Goal: Check status: Check status

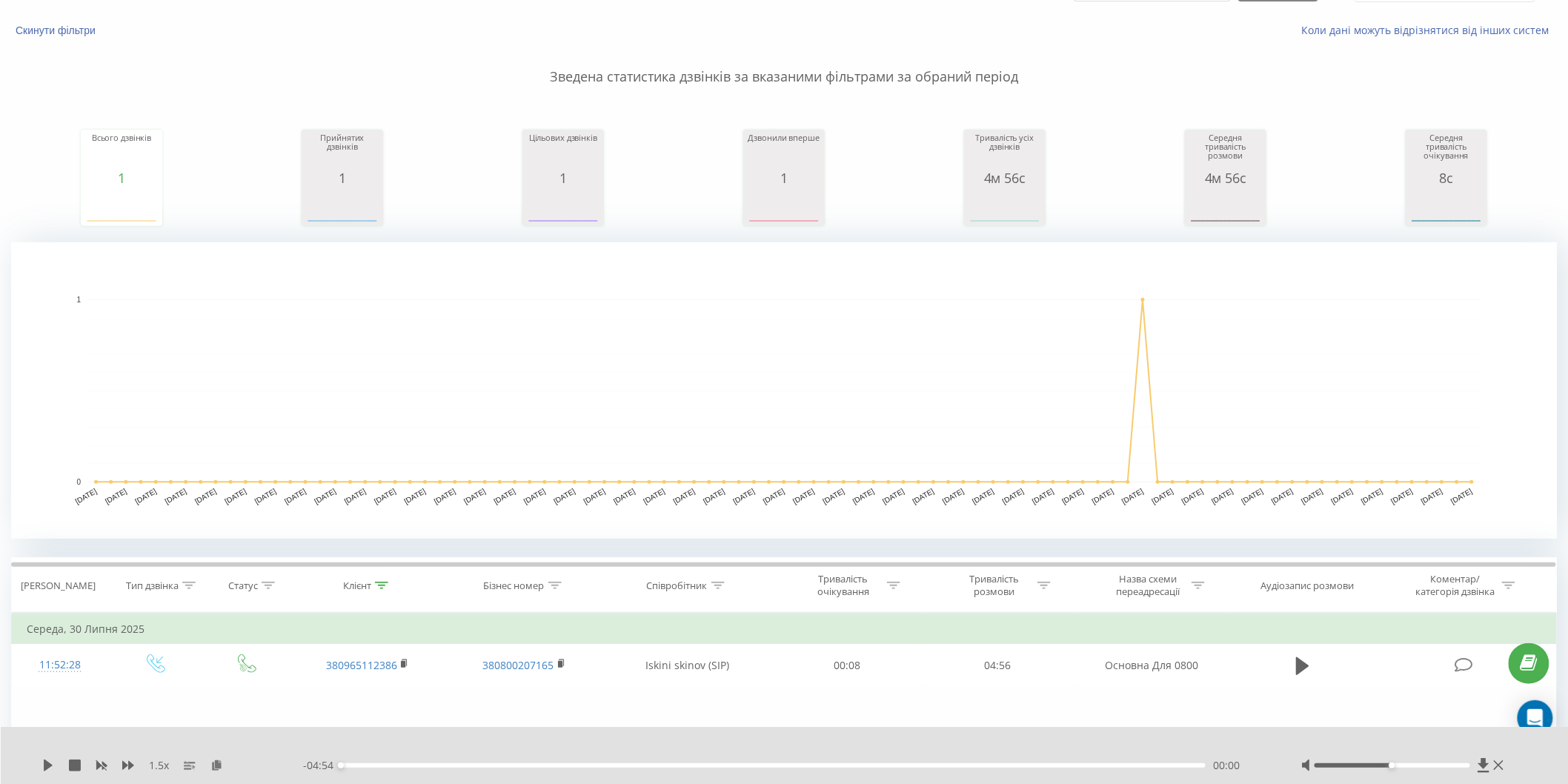
click at [68, 18] on div "Скинути фільтри Коли дані можуть відрізнятися вiд інших систем" at bounding box center [784, 30] width 1566 height 35
click at [68, 27] on button "Скинути фільтри" at bounding box center [57, 30] width 92 height 13
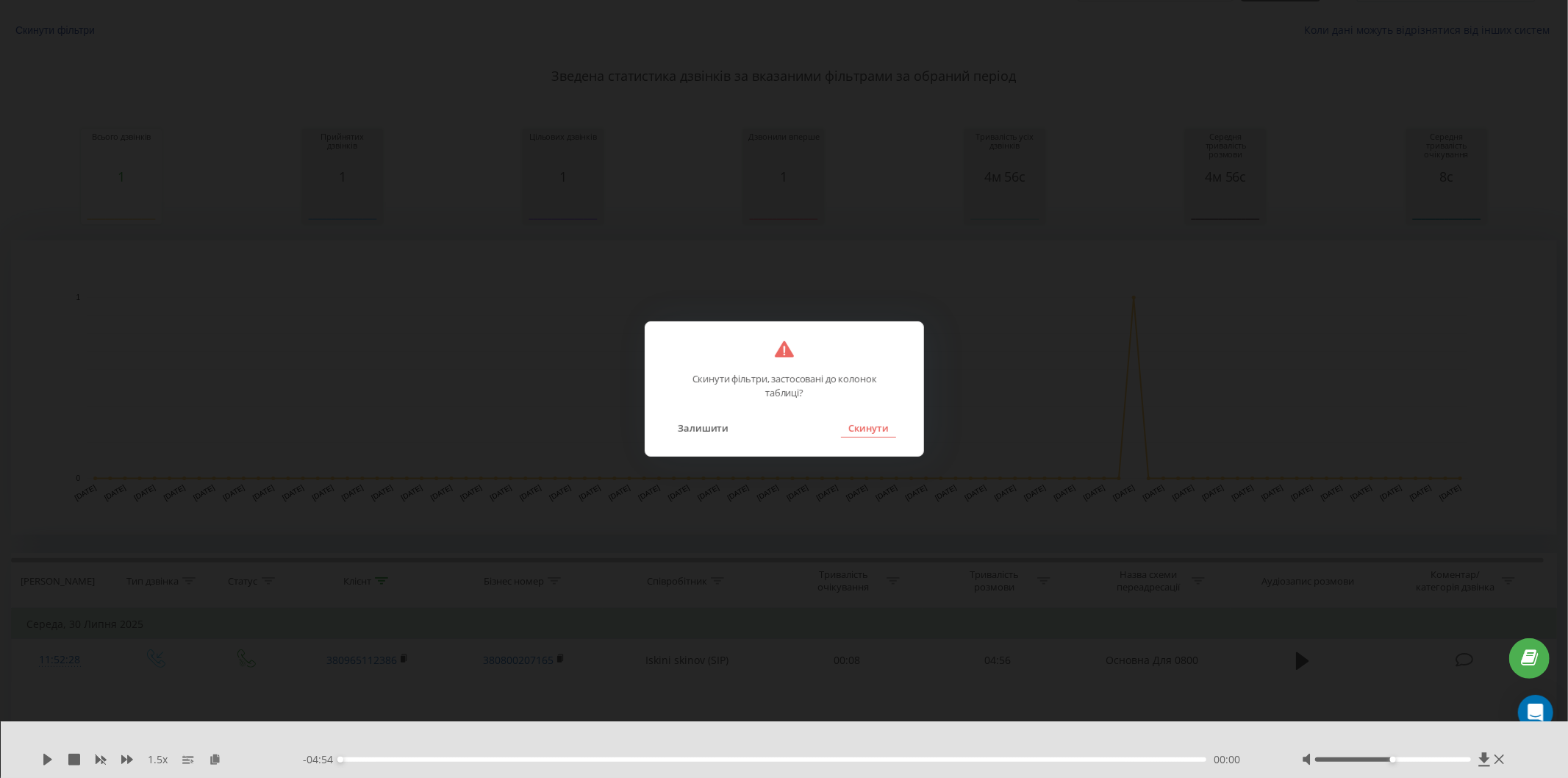
click at [855, 425] on button "Скинути" at bounding box center [868, 427] width 55 height 19
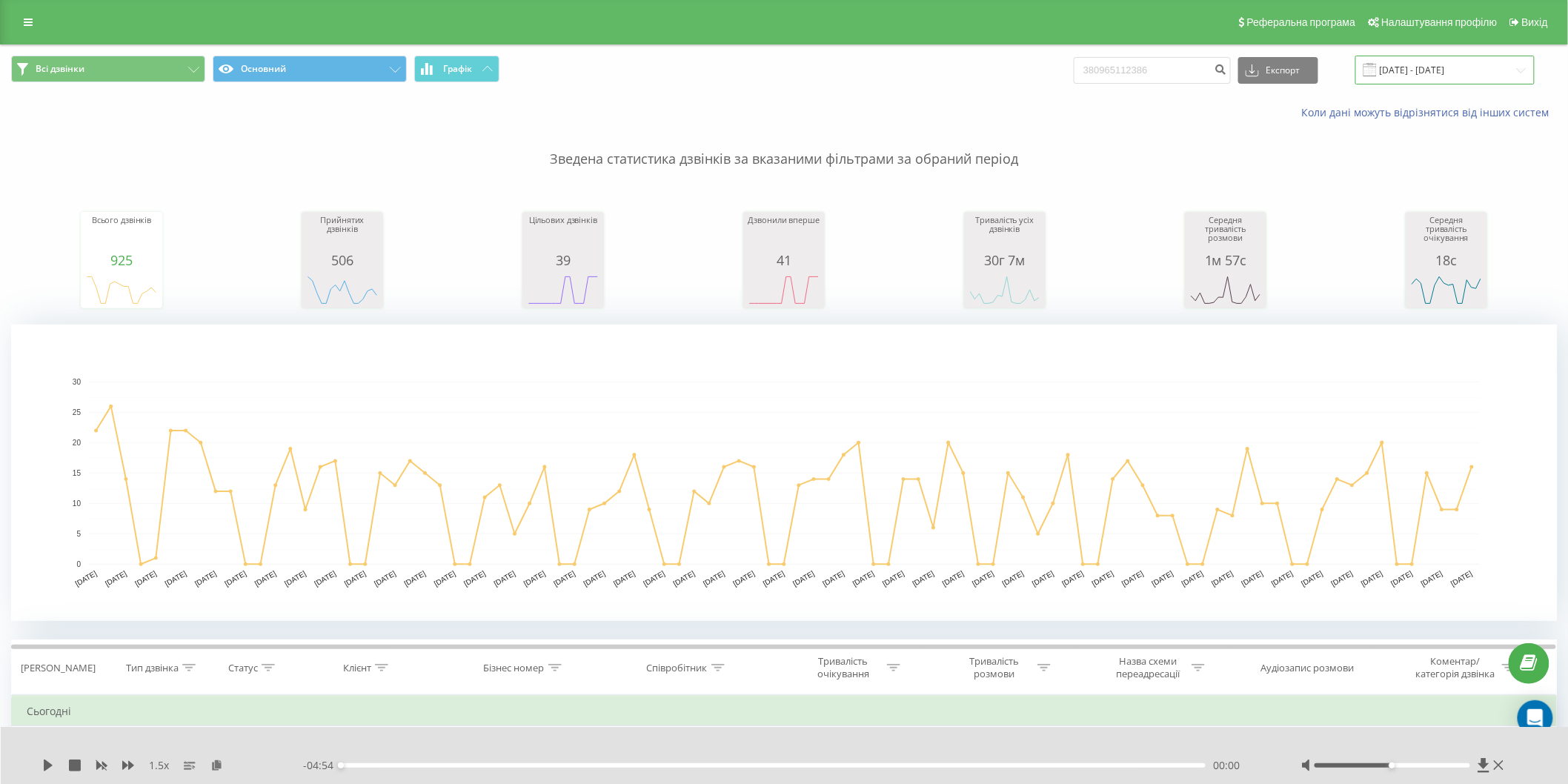
click at [1429, 77] on input "21.05.2025 - 21.08.2025" at bounding box center [1445, 69] width 180 height 29
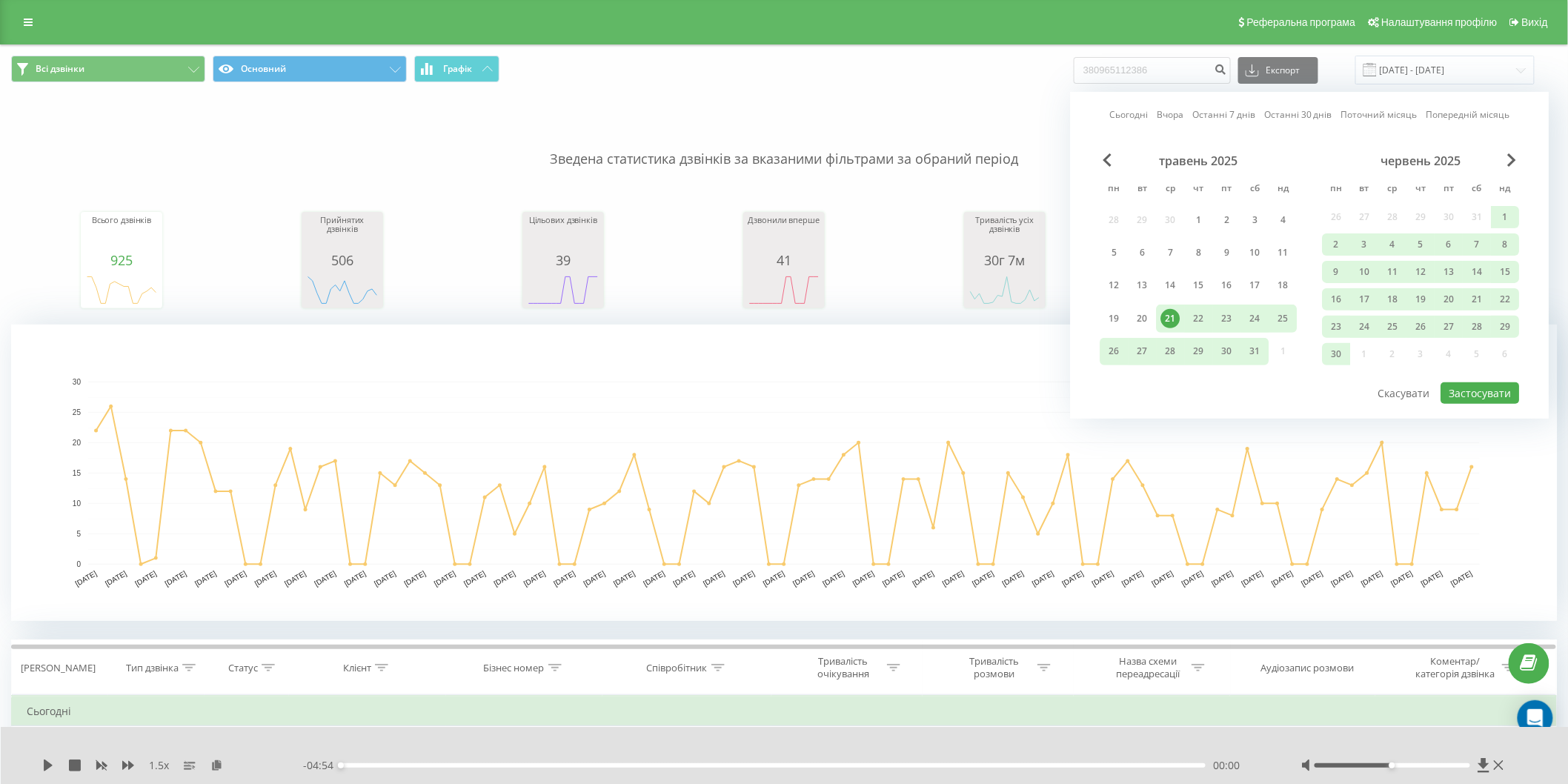
click at [1131, 119] on link "Сьогодні" at bounding box center [1128, 114] width 39 height 14
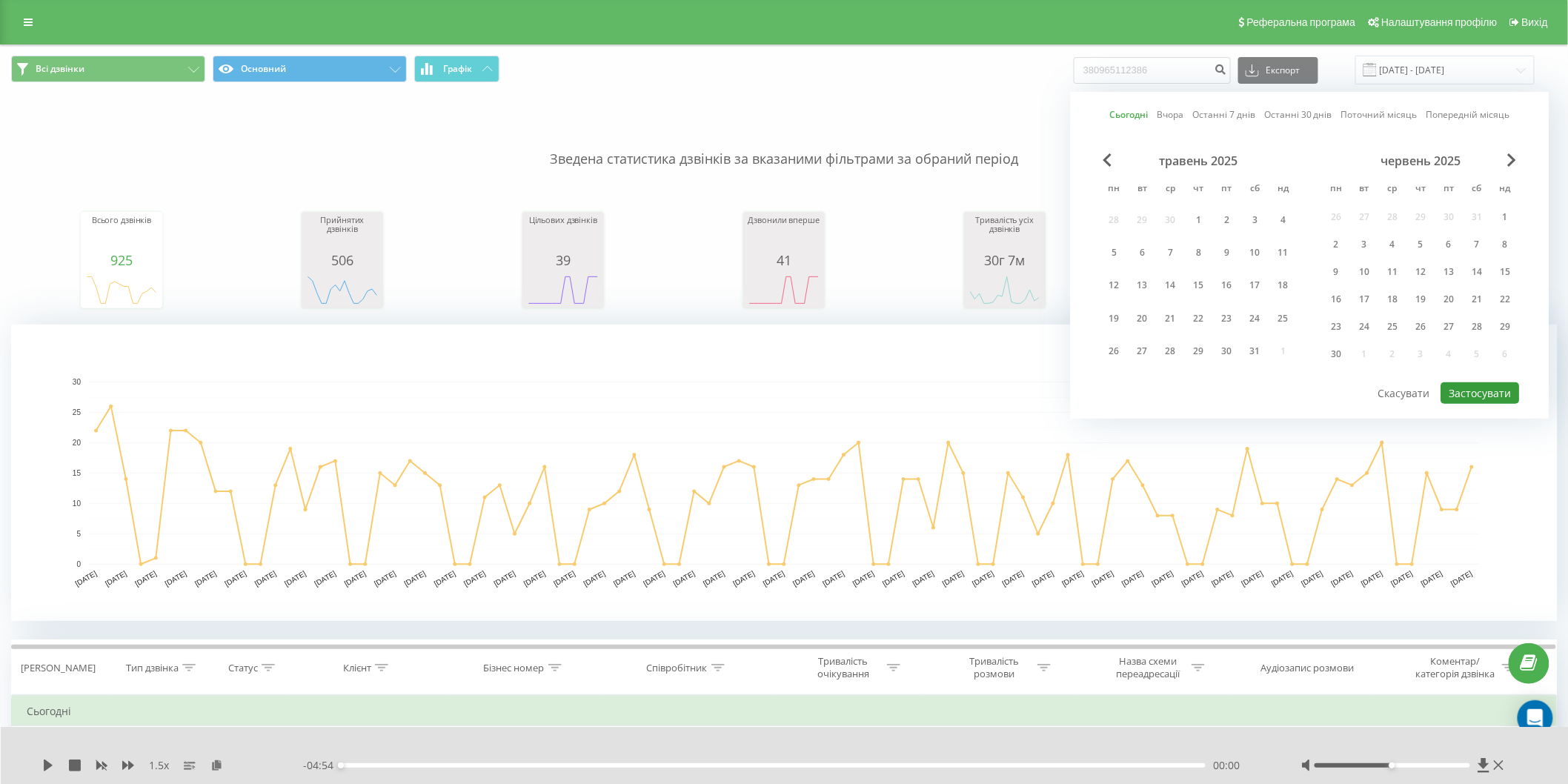
click at [1463, 382] on button "Застосувати" at bounding box center [1480, 393] width 78 height 21
type input "[DATE] - [DATE]"
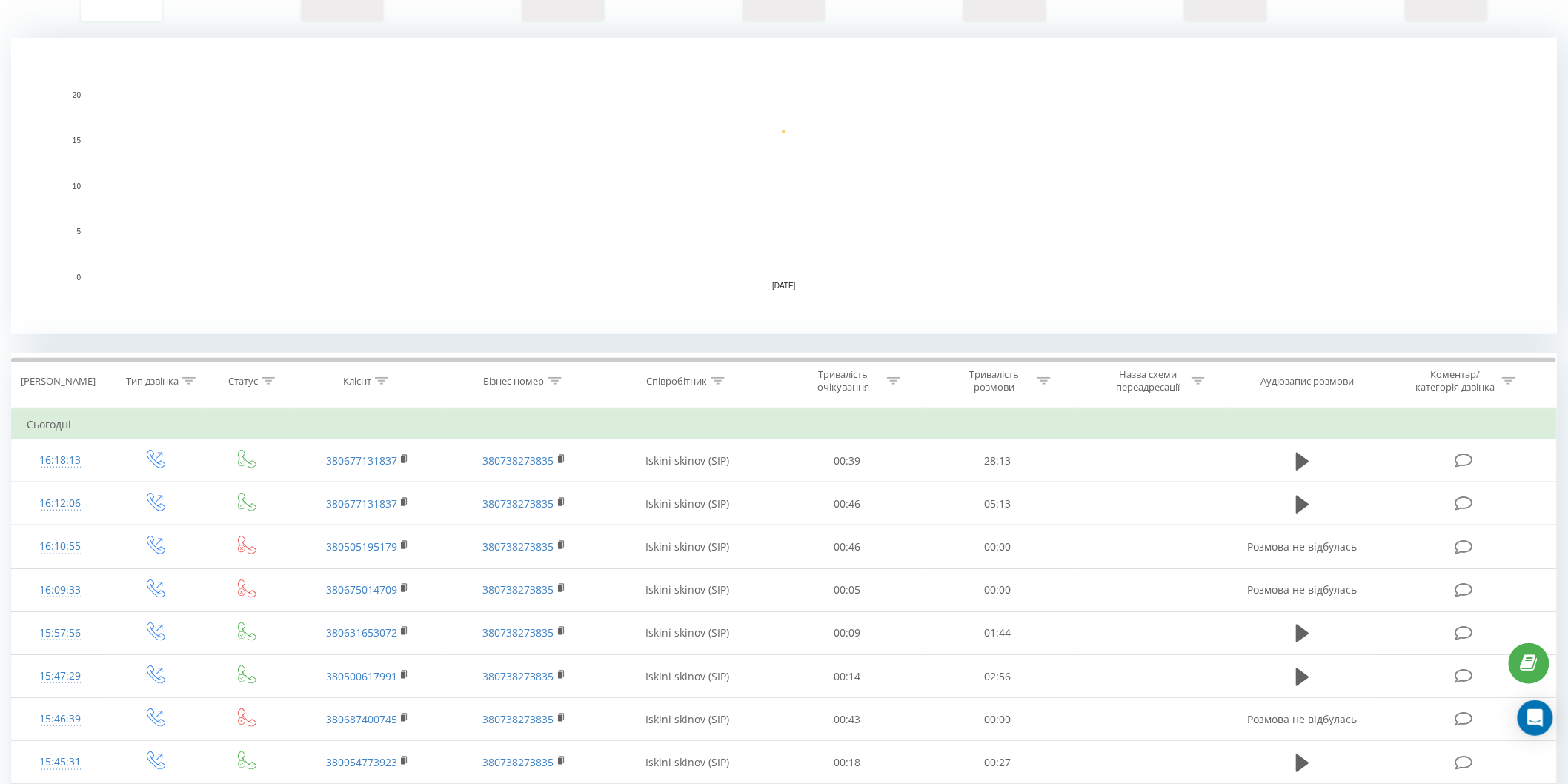
scroll to position [276, 0]
